Goal: Find contact information: Find contact information

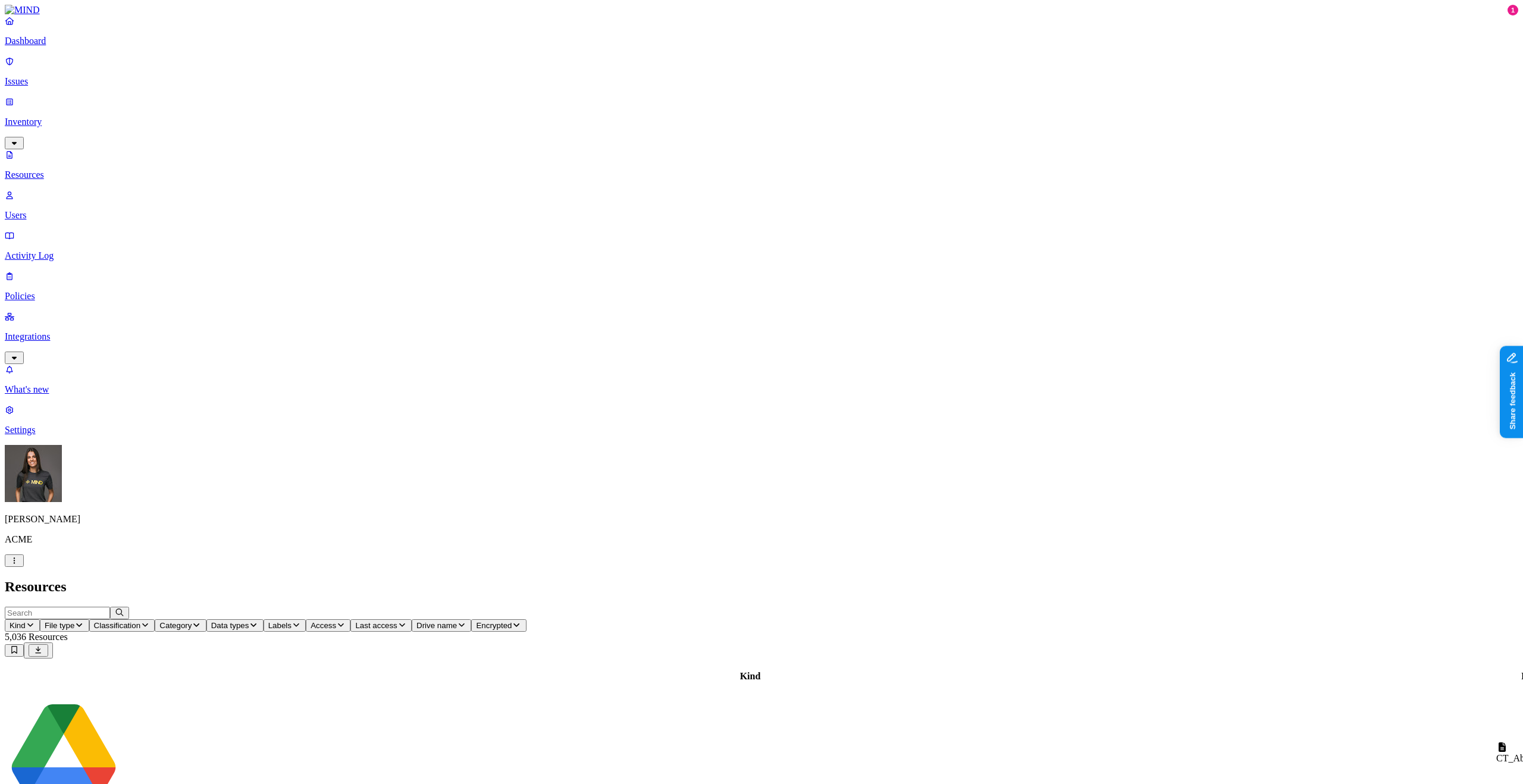
click at [62, 210] on p "Users" at bounding box center [761, 215] width 1513 height 11
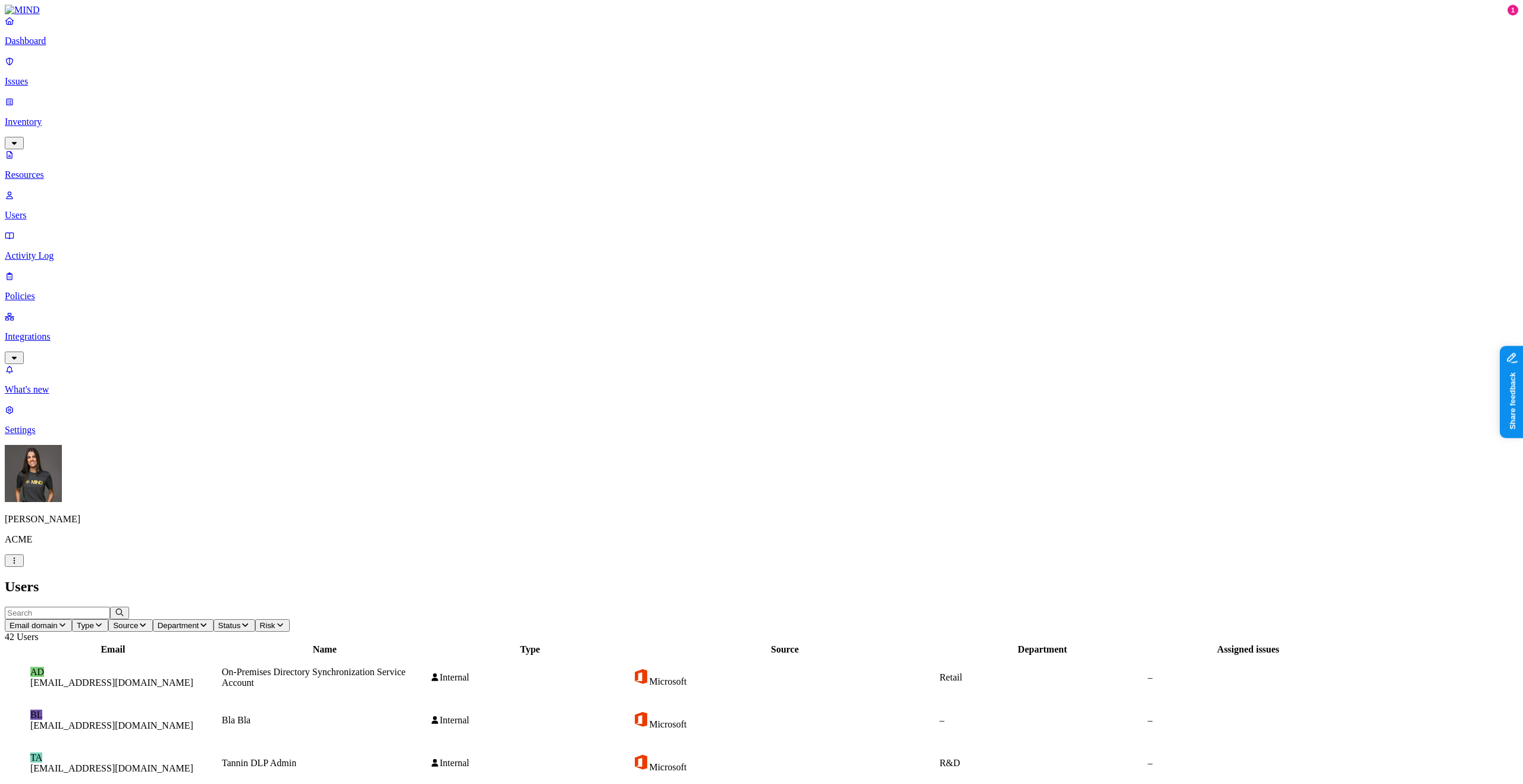
click at [213, 619] on button "Department" at bounding box center [184, 625] width 61 height 12
click at [72, 247] on nav "Dashboard Issues Inventory Resources Users Activity Log Policies Integrations W…" at bounding box center [761, 226] width 1513 height 420
click at [110, 607] on input "text" at bounding box center [57, 613] width 105 height 12
click at [138, 621] on span "Source" at bounding box center [125, 626] width 25 height 9
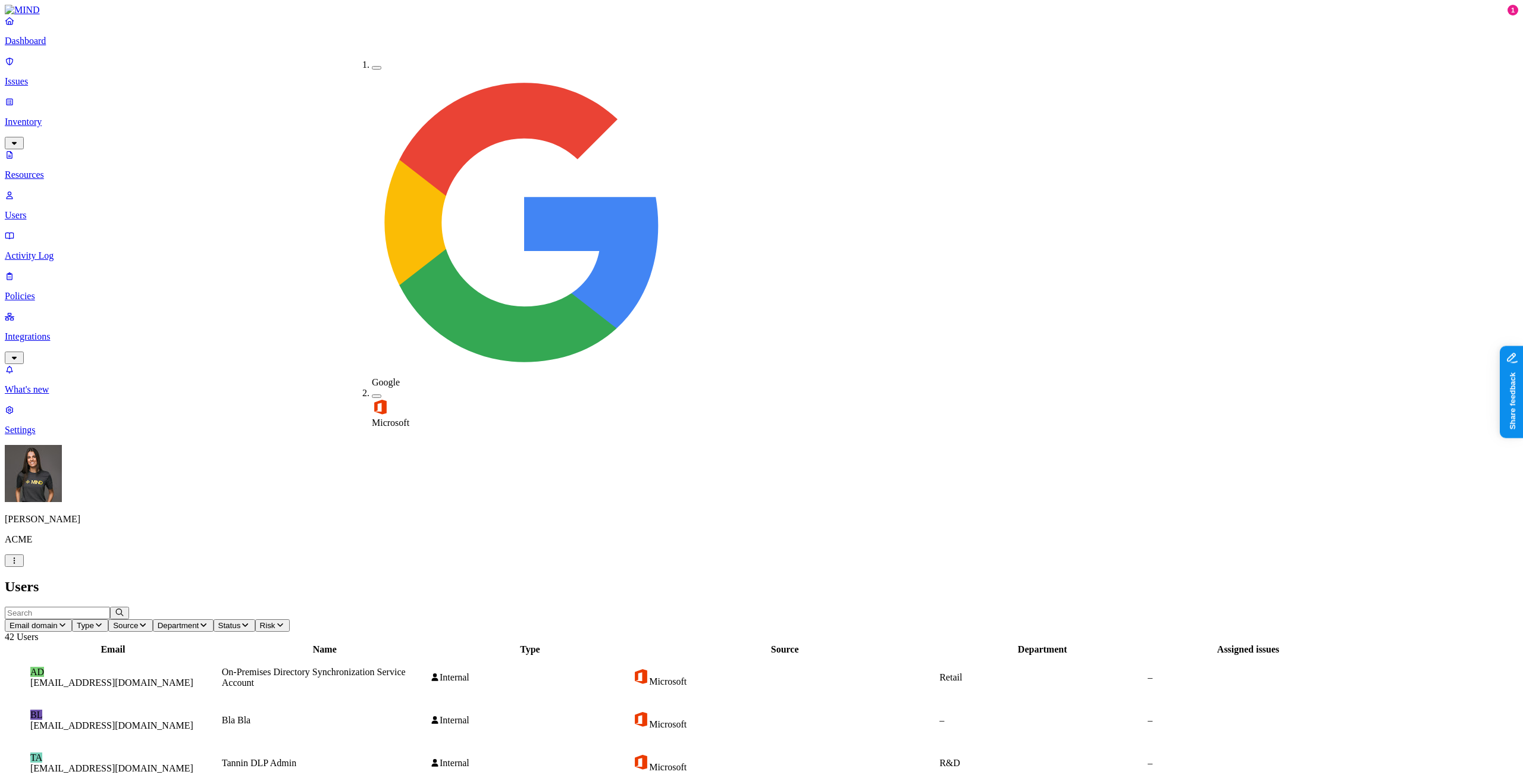
click at [390, 418] on span "Microsoft" at bounding box center [390, 423] width 38 height 10
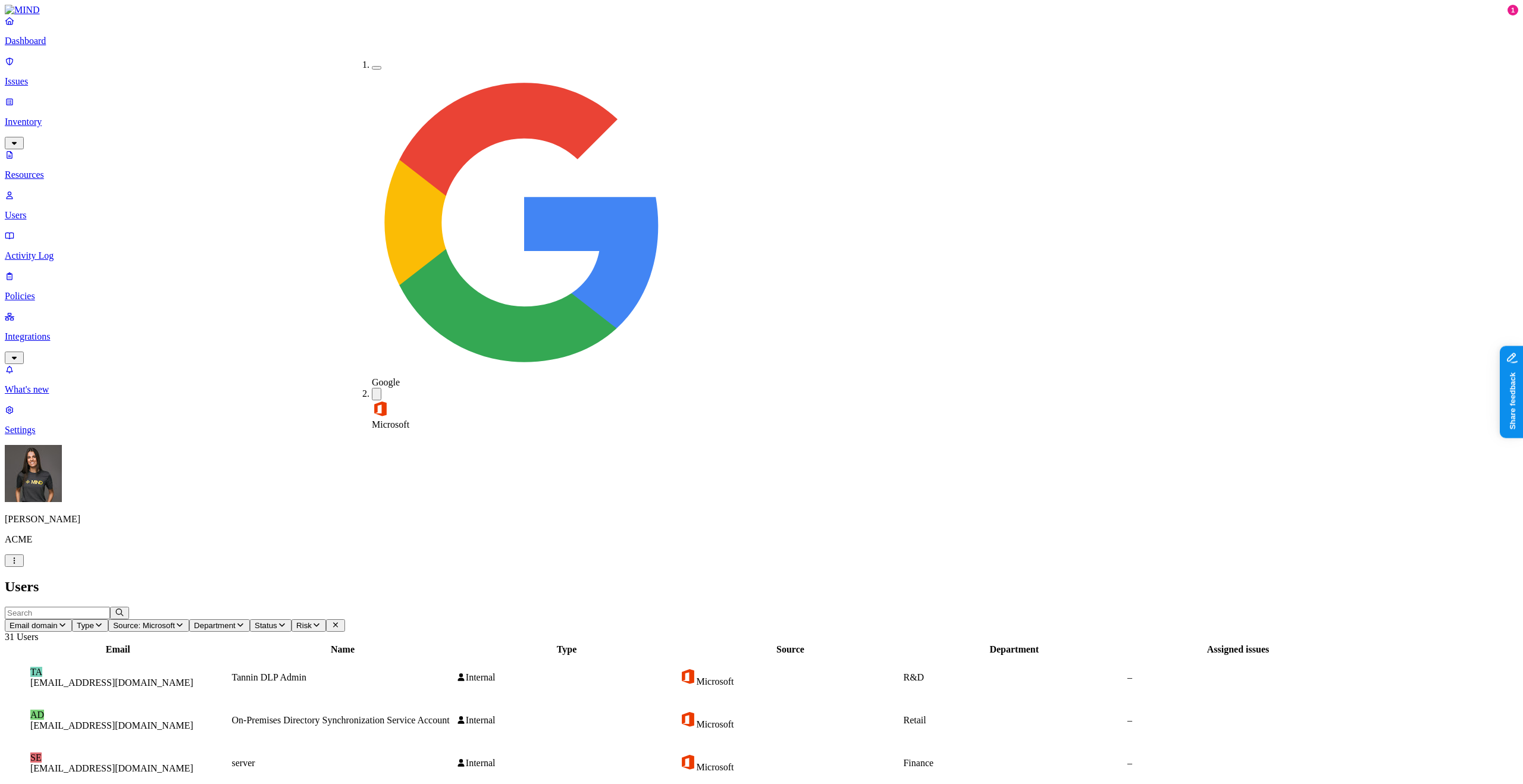
click at [658, 578] on h2 "Users" at bounding box center [761, 586] width 1513 height 16
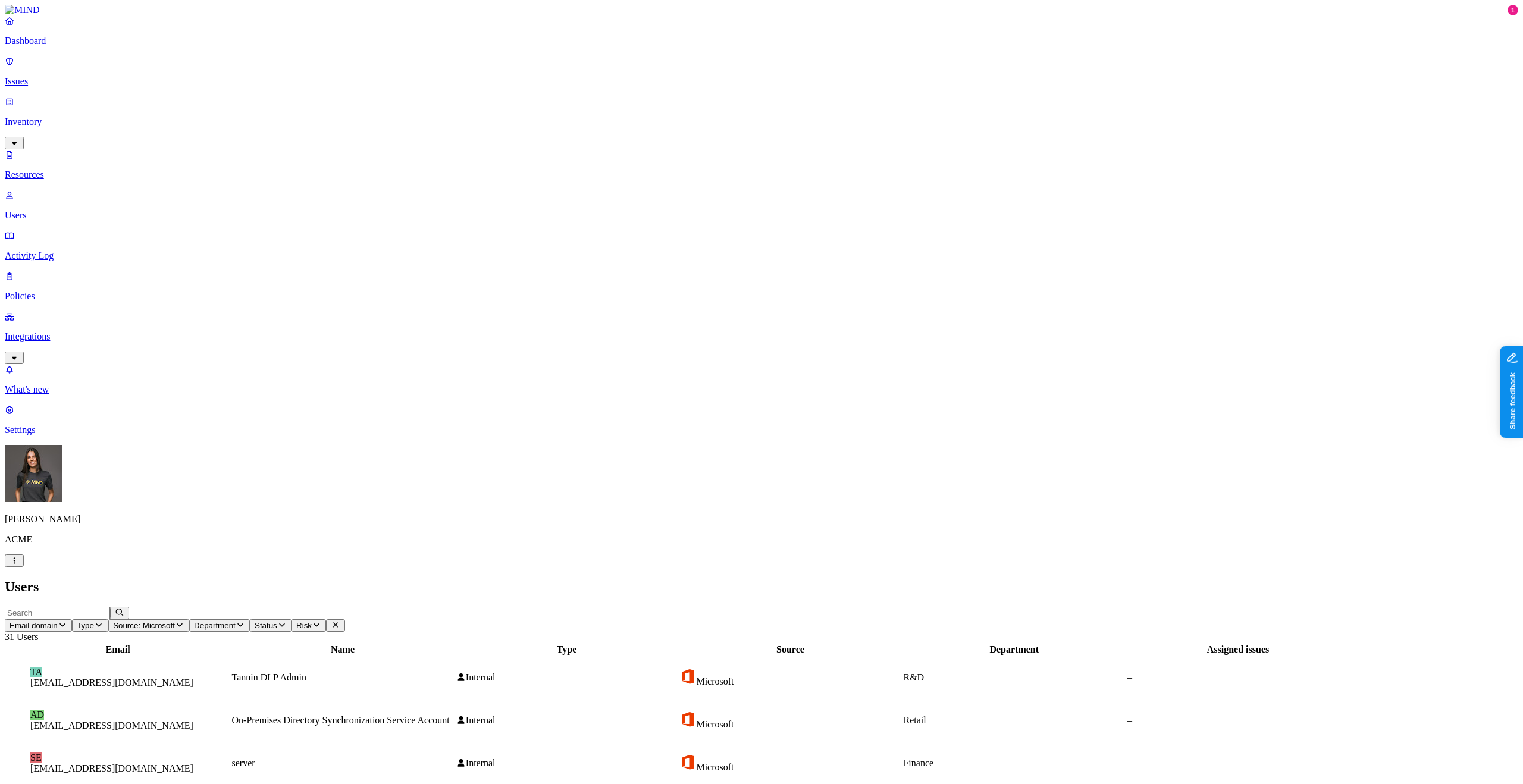
copy h3 "[EMAIL_ADDRESS][DOMAIN_NAME]"
